Goal: Task Accomplishment & Management: Manage account settings

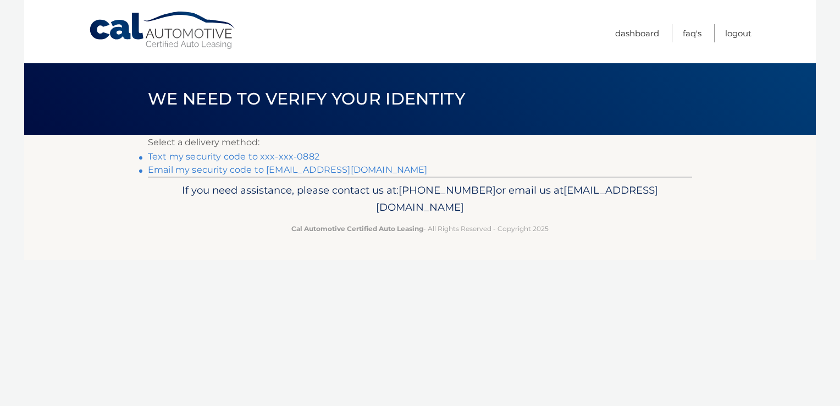
click at [240, 159] on link "Text my security code to xxx-xxx-0882" at bounding box center [234, 156] width 172 height 10
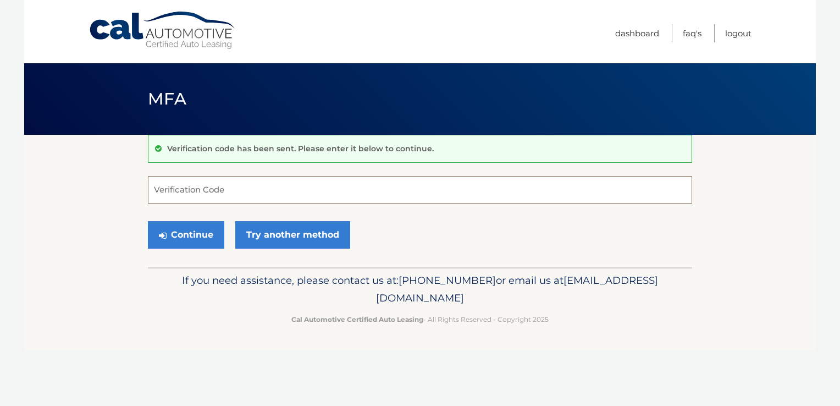
click at [232, 184] on input "Verification Code" at bounding box center [420, 189] width 544 height 27
type input "300953"
click at [196, 231] on button "Continue" at bounding box center [186, 234] width 76 height 27
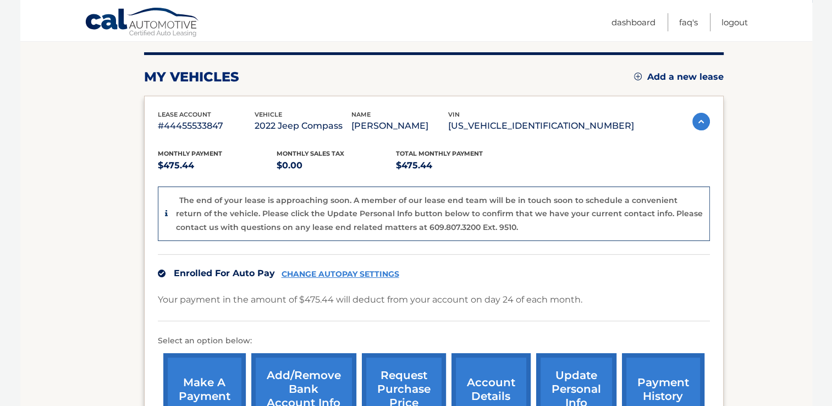
scroll to position [220, 0]
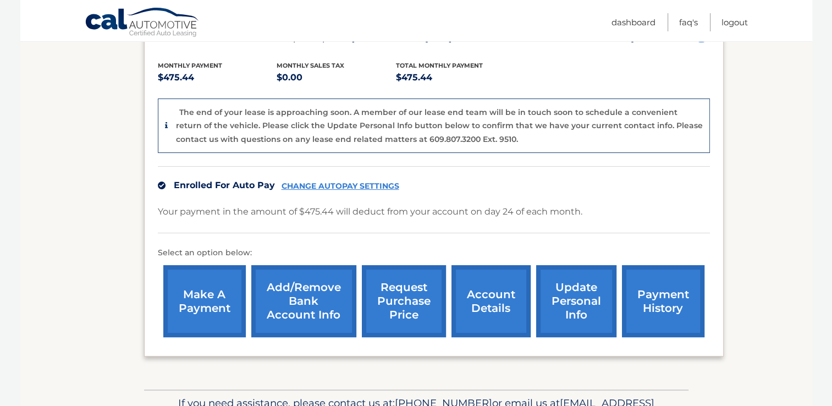
click at [402, 294] on link "request purchase price" at bounding box center [404, 301] width 84 height 72
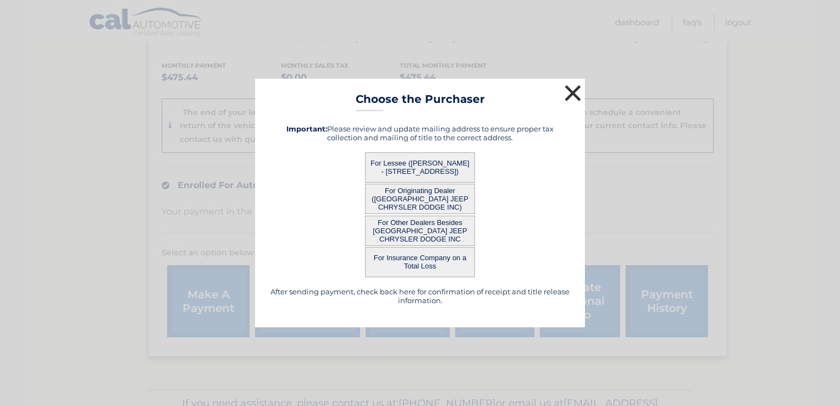
click at [574, 93] on button "×" at bounding box center [573, 93] width 22 height 22
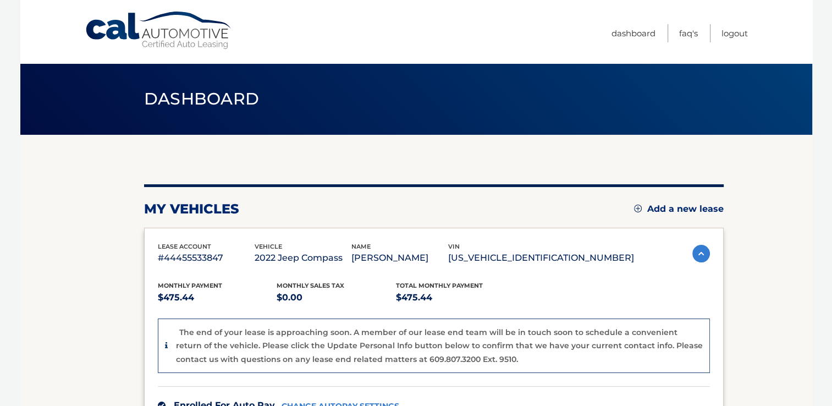
scroll to position [55, 0]
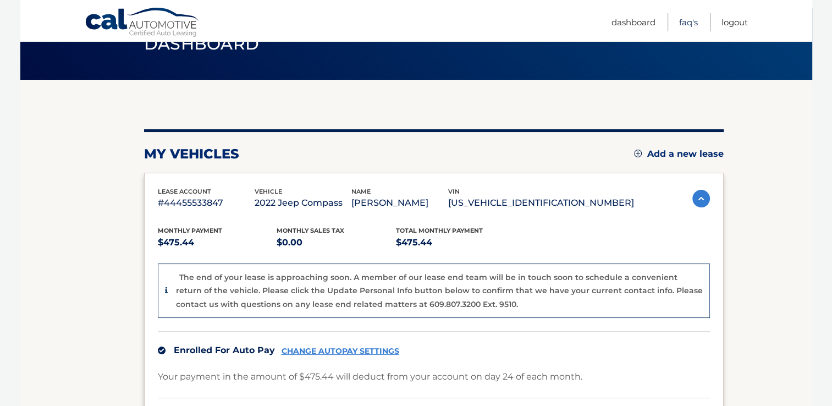
click at [686, 23] on link "FAQ's" at bounding box center [688, 22] width 19 height 18
